Goal: Complete application form

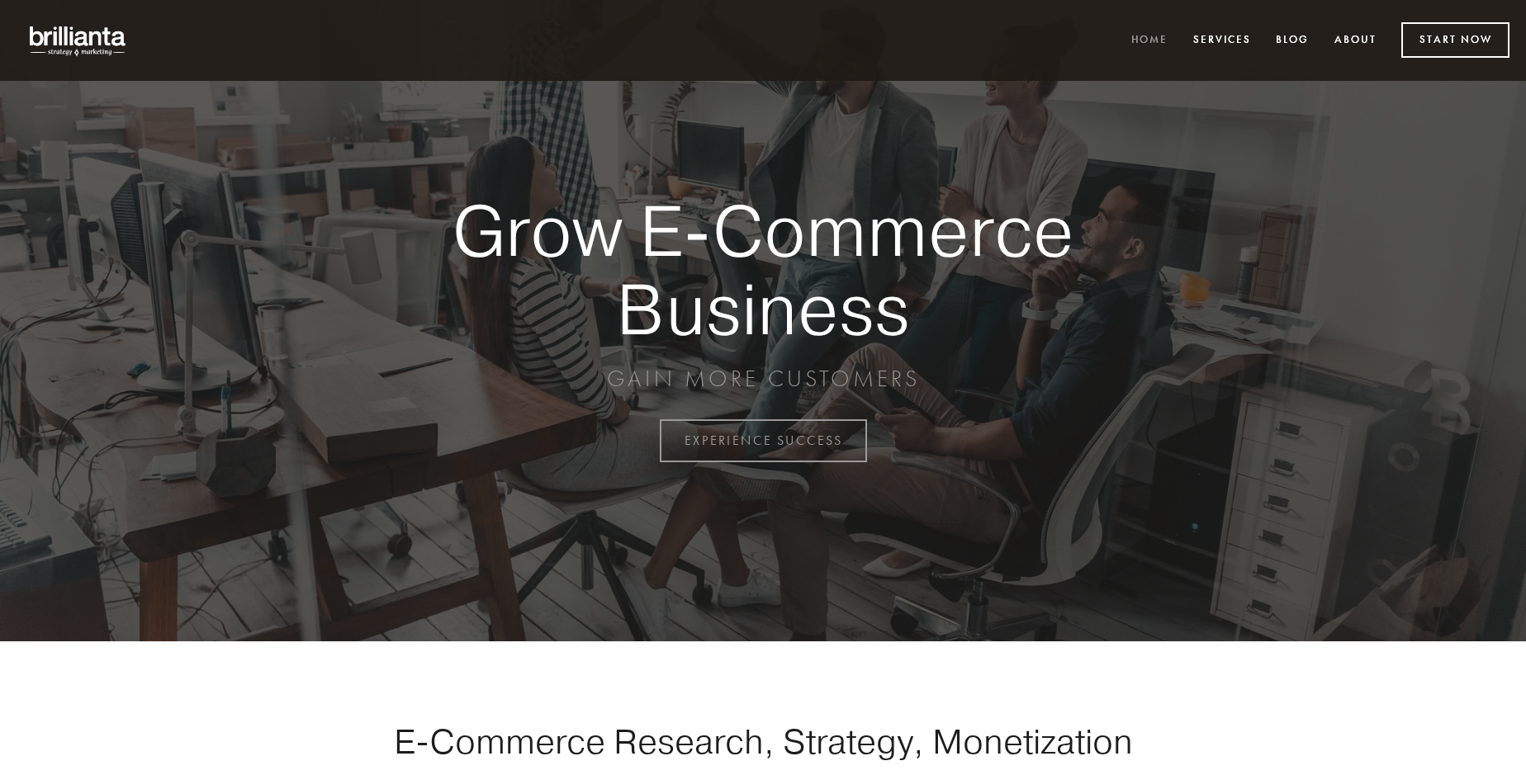
scroll to position [4329, 0]
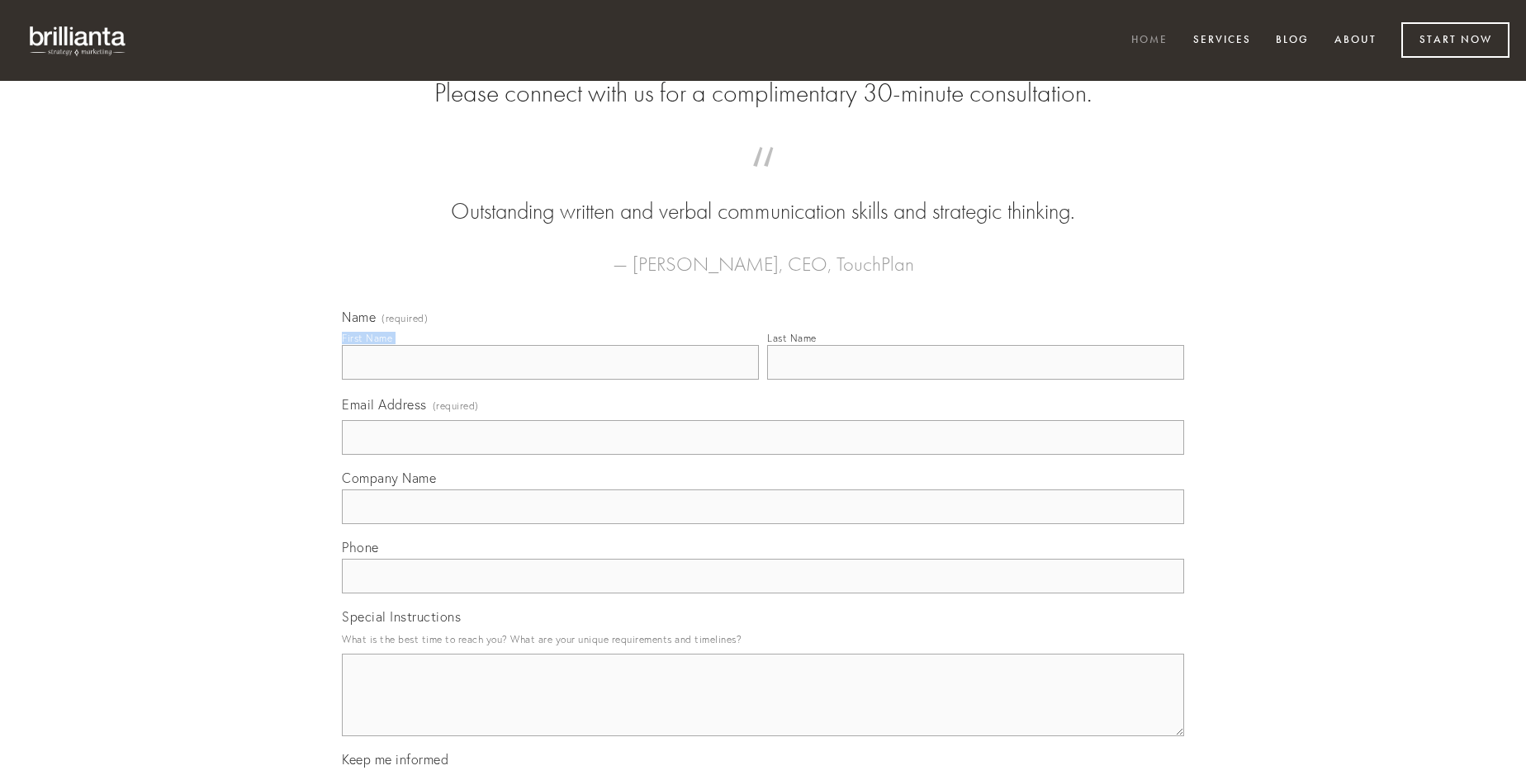
type input "[PERSON_NAME]"
click at [975, 380] on input "Last Name" at bounding box center [975, 362] width 417 height 35
type input "[PERSON_NAME]"
click at [763, 455] on input "Email Address (required)" at bounding box center [763, 437] width 842 height 35
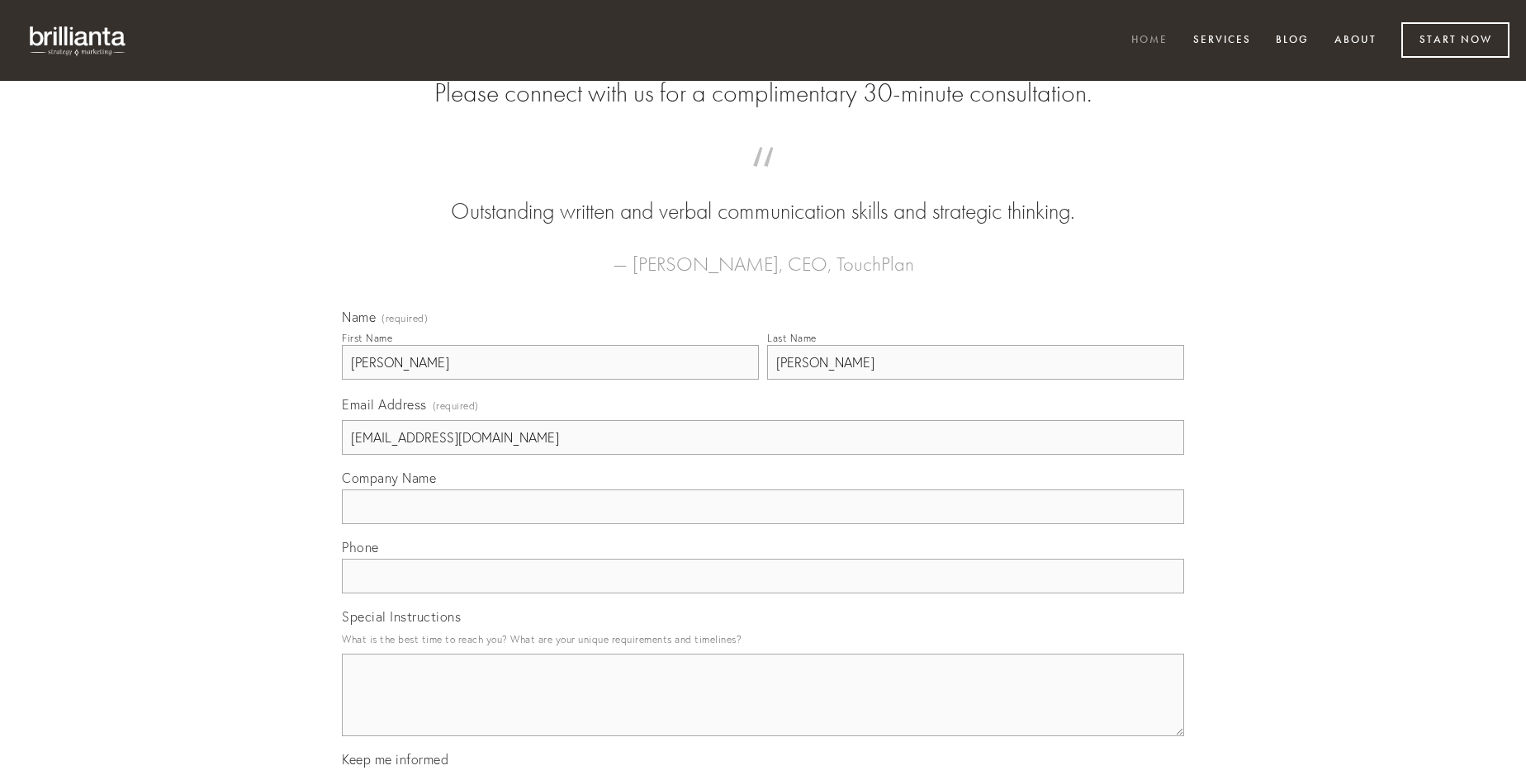
type input "[EMAIL_ADDRESS][DOMAIN_NAME]"
click at [763, 524] on input "Company Name" at bounding box center [763, 507] width 842 height 35
type input "caveo"
click at [763, 594] on input "text" at bounding box center [763, 576] width 842 height 35
click at [763, 710] on textarea "Special Instructions" at bounding box center [763, 695] width 842 height 83
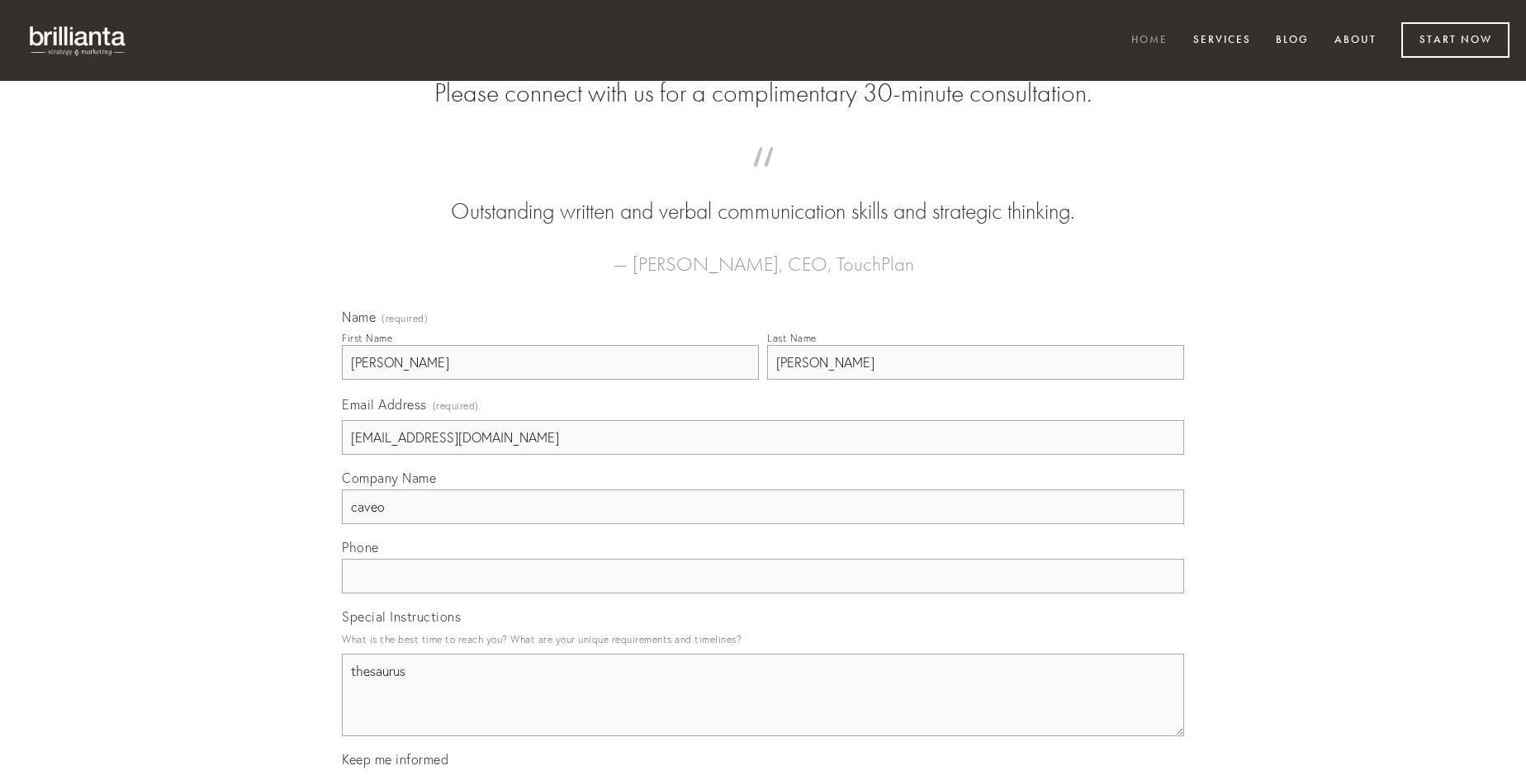
type textarea "thesaurus"
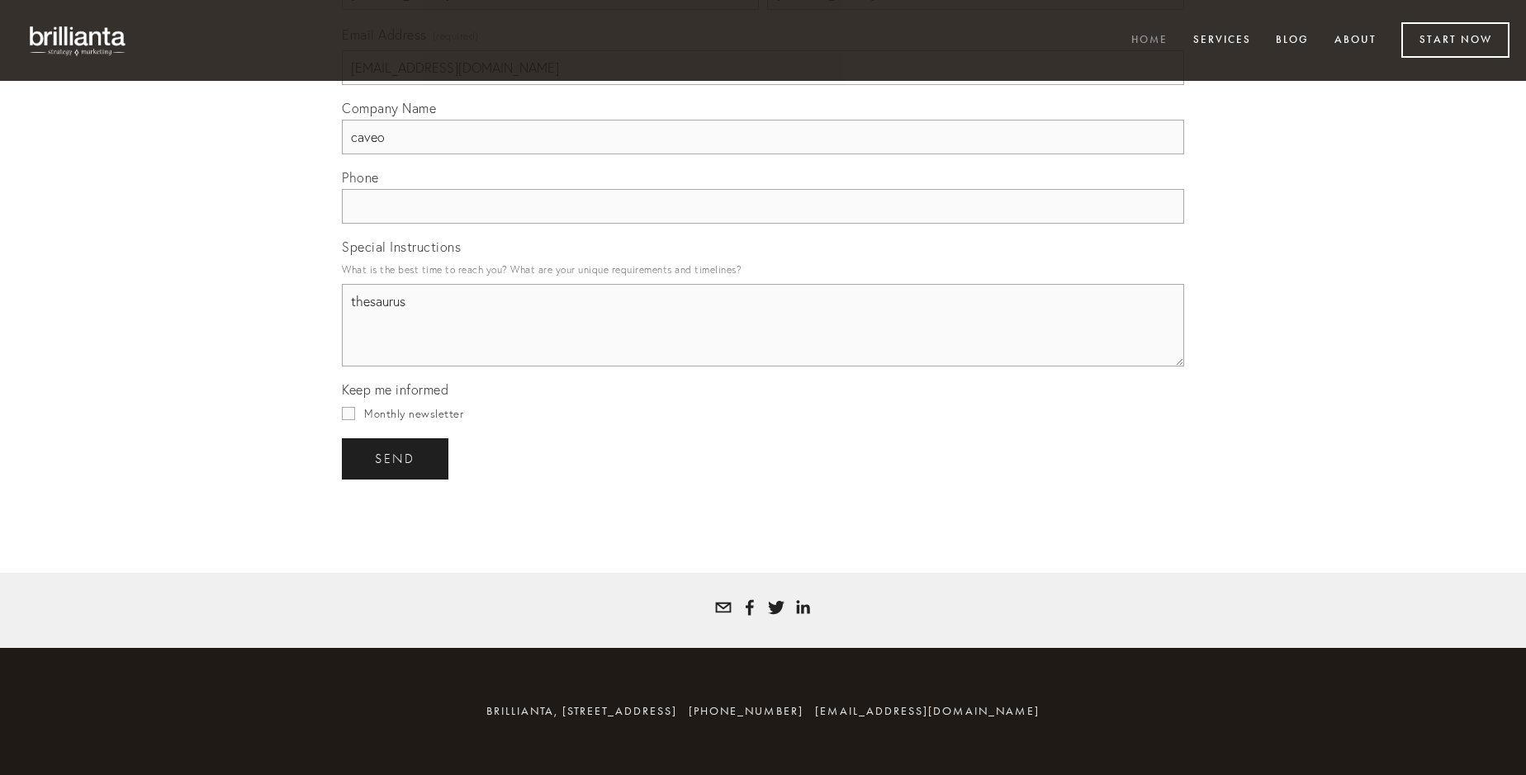
click at [396, 458] on span "send" at bounding box center [395, 459] width 40 height 15
